Goal: Task Accomplishment & Management: Complete application form

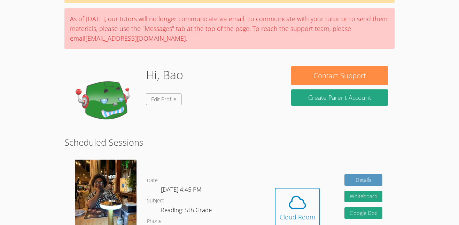
scroll to position [52, 0]
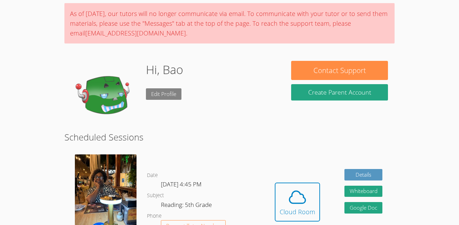
click at [152, 94] on link "Edit Profile" at bounding box center [163, 93] width 35 height 11
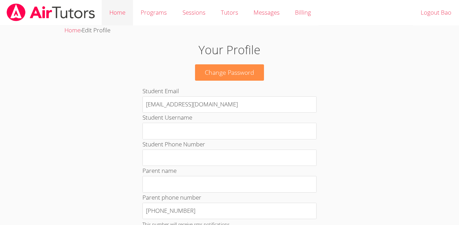
click at [123, 14] on link "Home" at bounding box center [117, 12] width 31 height 25
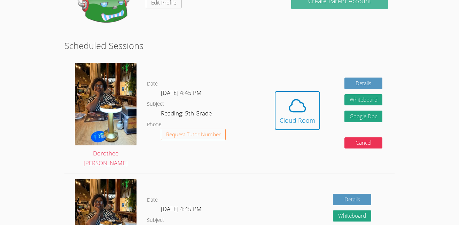
scroll to position [120, 0]
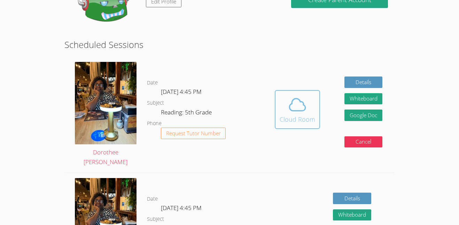
click at [287, 111] on icon at bounding box center [296, 104] width 19 height 19
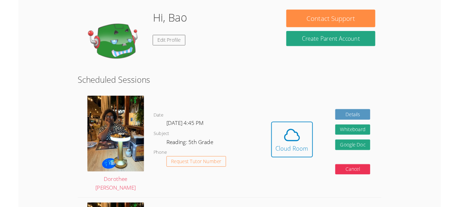
scroll to position [96, 0]
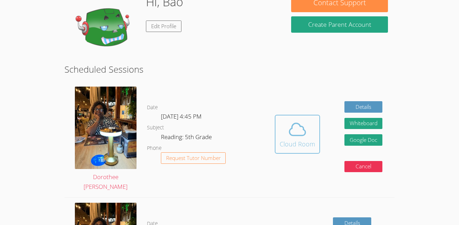
click at [287, 134] on icon at bounding box center [296, 129] width 19 height 19
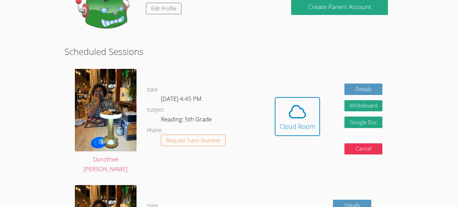
scroll to position [0, 0]
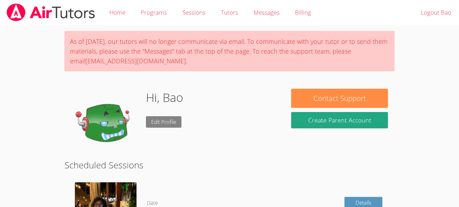
click at [161, 125] on link "Edit Profile" at bounding box center [163, 121] width 35 height 11
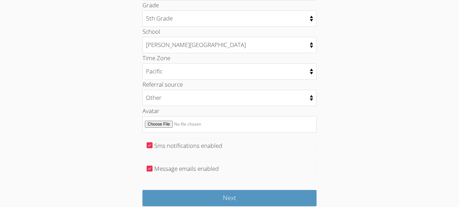
scroll to position [380, 0]
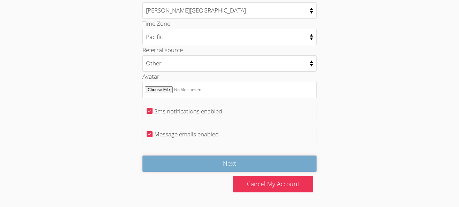
click at [240, 168] on input "Next" at bounding box center [229, 164] width 174 height 16
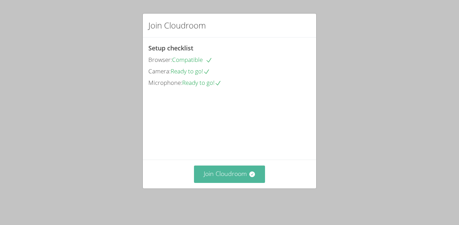
click at [244, 180] on button "Join Cloudroom" at bounding box center [229, 174] width 71 height 17
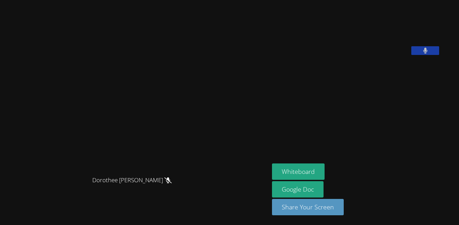
click at [169, 185] on span "Dorothee [PERSON_NAME]" at bounding box center [131, 180] width 79 height 10
click at [170, 185] on span "Dorothee [PERSON_NAME]" at bounding box center [131, 180] width 79 height 10
click at [172, 185] on span "Dorothee [PERSON_NAME]" at bounding box center [131, 180] width 79 height 10
click at [172, 183] on icon at bounding box center [167, 180] width 7 height 6
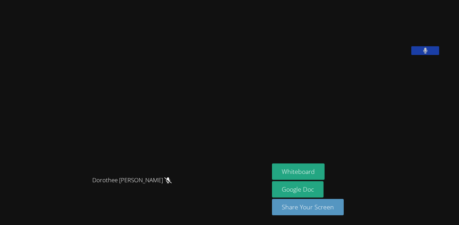
click at [172, 183] on icon at bounding box center [167, 180] width 7 height 6
click at [431, 55] on button at bounding box center [425, 50] width 28 height 9
click at [172, 183] on icon at bounding box center [167, 180] width 7 height 6
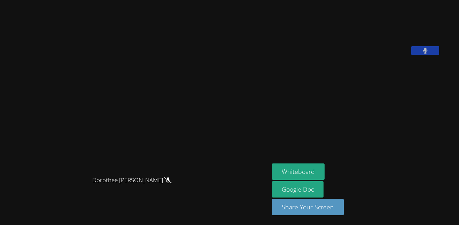
click at [172, 183] on icon at bounding box center [167, 180] width 7 height 6
click at [161, 77] on video at bounding box center [134, 99] width 104 height 148
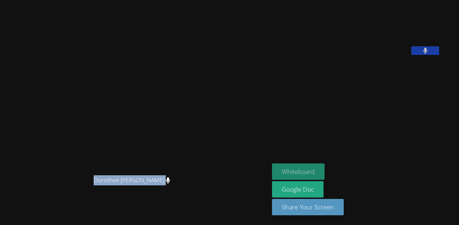
click at [309, 172] on button "Whiteboard" at bounding box center [298, 172] width 53 height 16
click at [316, 173] on button "Whiteboard" at bounding box center [298, 172] width 53 height 16
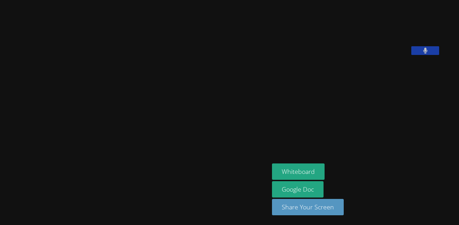
click at [427, 54] on icon at bounding box center [425, 51] width 4 height 6
click at [429, 54] on icon at bounding box center [424, 51] width 7 height 6
click at [427, 54] on icon at bounding box center [425, 51] width 4 height 6
click at [429, 54] on icon at bounding box center [424, 51] width 7 height 6
click at [427, 54] on icon at bounding box center [425, 51] width 4 height 6
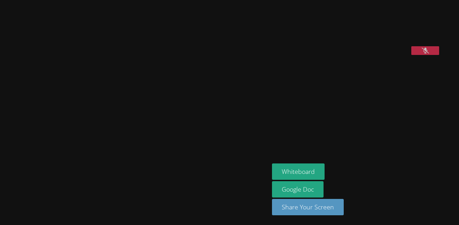
click at [429, 54] on icon at bounding box center [424, 51] width 7 height 6
click at [427, 54] on icon at bounding box center [425, 51] width 4 height 6
click at [429, 54] on icon at bounding box center [424, 51] width 7 height 6
click at [210, 184] on div at bounding box center [134, 187] width 263 height 28
click at [236, 207] on div "Dorothee [PERSON_NAME]" at bounding box center [134, 113] width 263 height 220
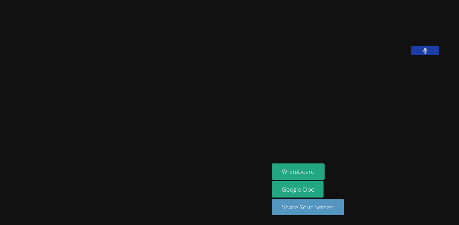
click at [221, 185] on div at bounding box center [134, 187] width 263 height 28
click at [89, 97] on video at bounding box center [134, 99] width 104 height 148
click at [66, 179] on div at bounding box center [134, 187] width 263 height 28
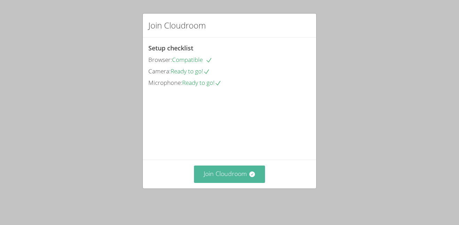
click at [249, 183] on button "Join Cloudroom" at bounding box center [229, 174] width 71 height 17
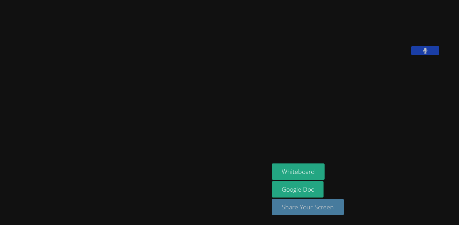
click at [298, 212] on button "Share Your Screen" at bounding box center [308, 207] width 72 height 16
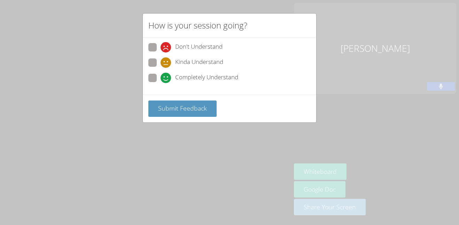
click at [195, 75] on span "Completely Understand" at bounding box center [206, 78] width 63 height 10
click at [166, 75] on input "Completely Understand" at bounding box center [163, 77] width 6 height 6
radio input "true"
click at [196, 102] on button "Submit Feedback" at bounding box center [182, 109] width 68 height 16
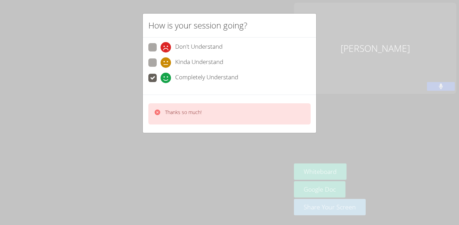
click at [229, 113] on div "Thanks so much!" at bounding box center [229, 113] width 162 height 21
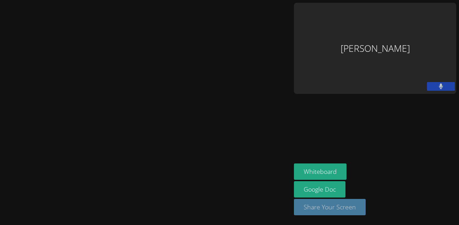
click at [365, 211] on button "Share Your Screen" at bounding box center [330, 207] width 72 height 16
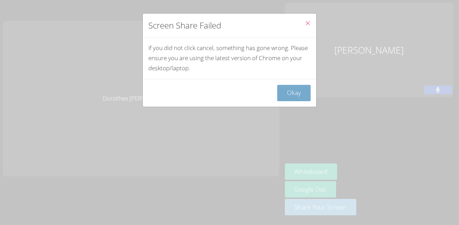
click at [297, 90] on button "Okay" at bounding box center [293, 93] width 33 height 16
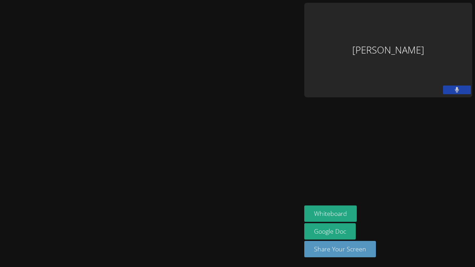
click at [203, 179] on video at bounding box center [151, 120] width 104 height 167
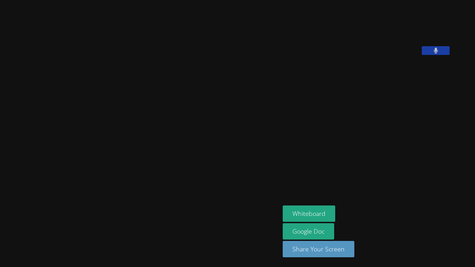
click at [192, 76] on video at bounding box center [140, 119] width 104 height 154
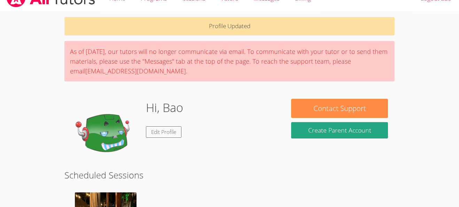
scroll to position [16, 0]
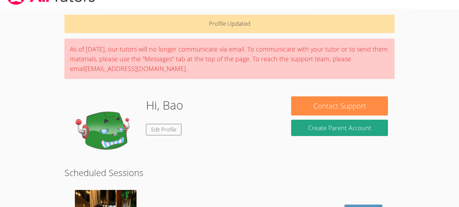
click at [112, 128] on img at bounding box center [106, 131] width 70 height 70
click at [160, 127] on link "Edit Profile" at bounding box center [163, 129] width 35 height 11
